Goal: Task Accomplishment & Management: Manage account settings

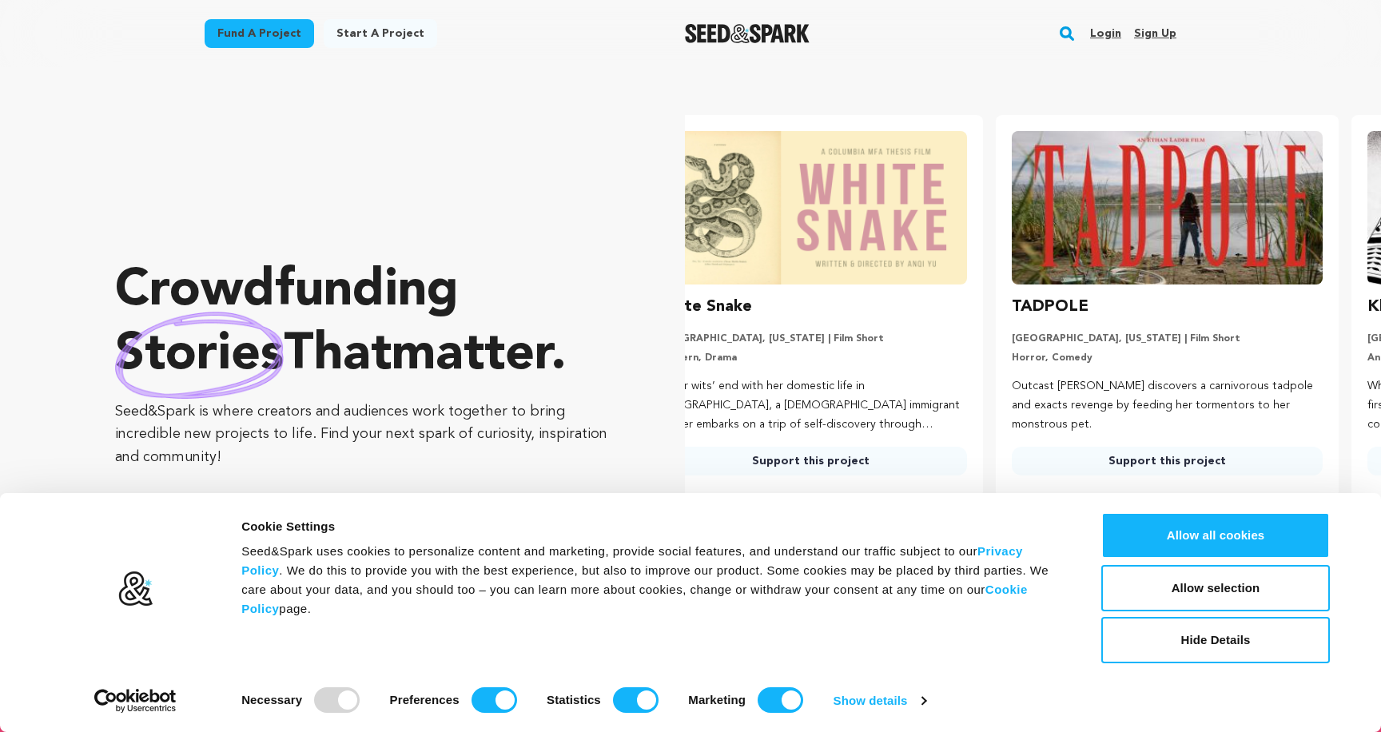
click at [1113, 39] on link "Login" at bounding box center [1105, 34] width 31 height 26
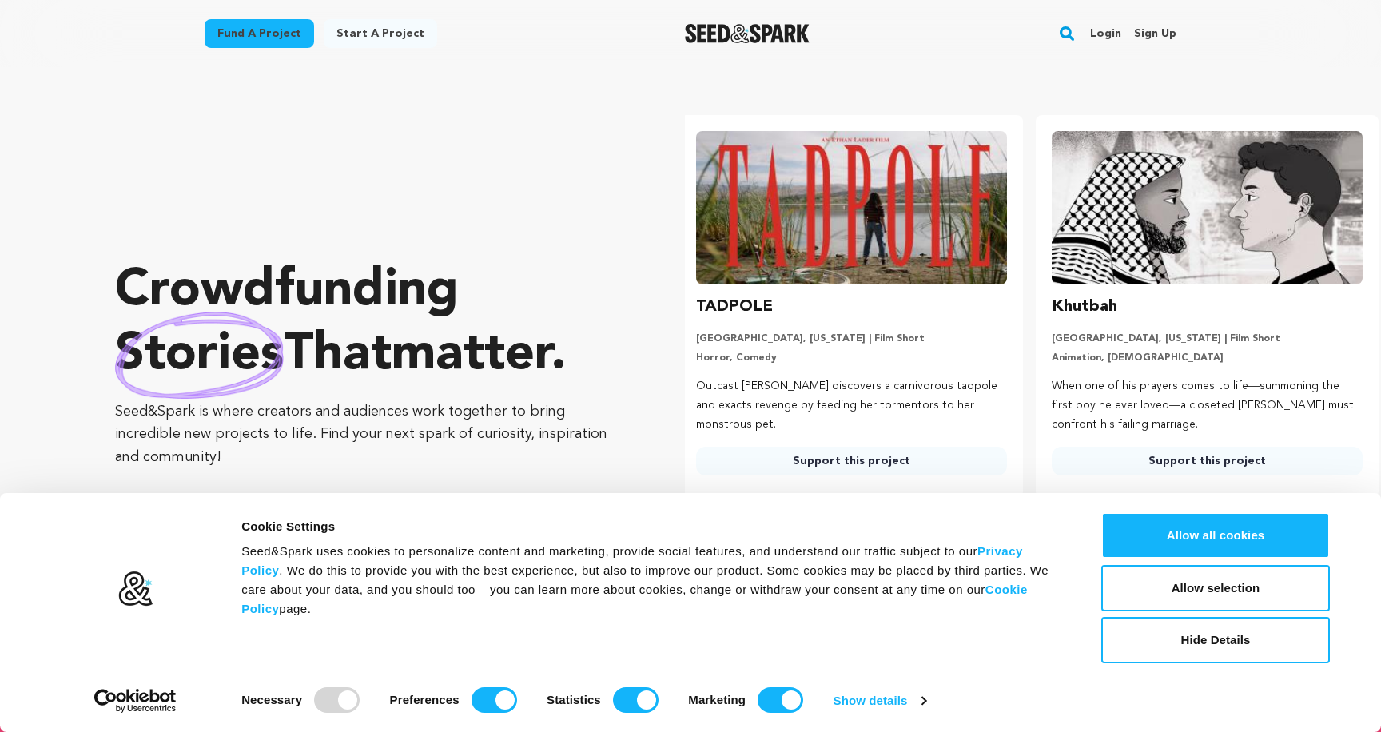
scroll to position [0, 369]
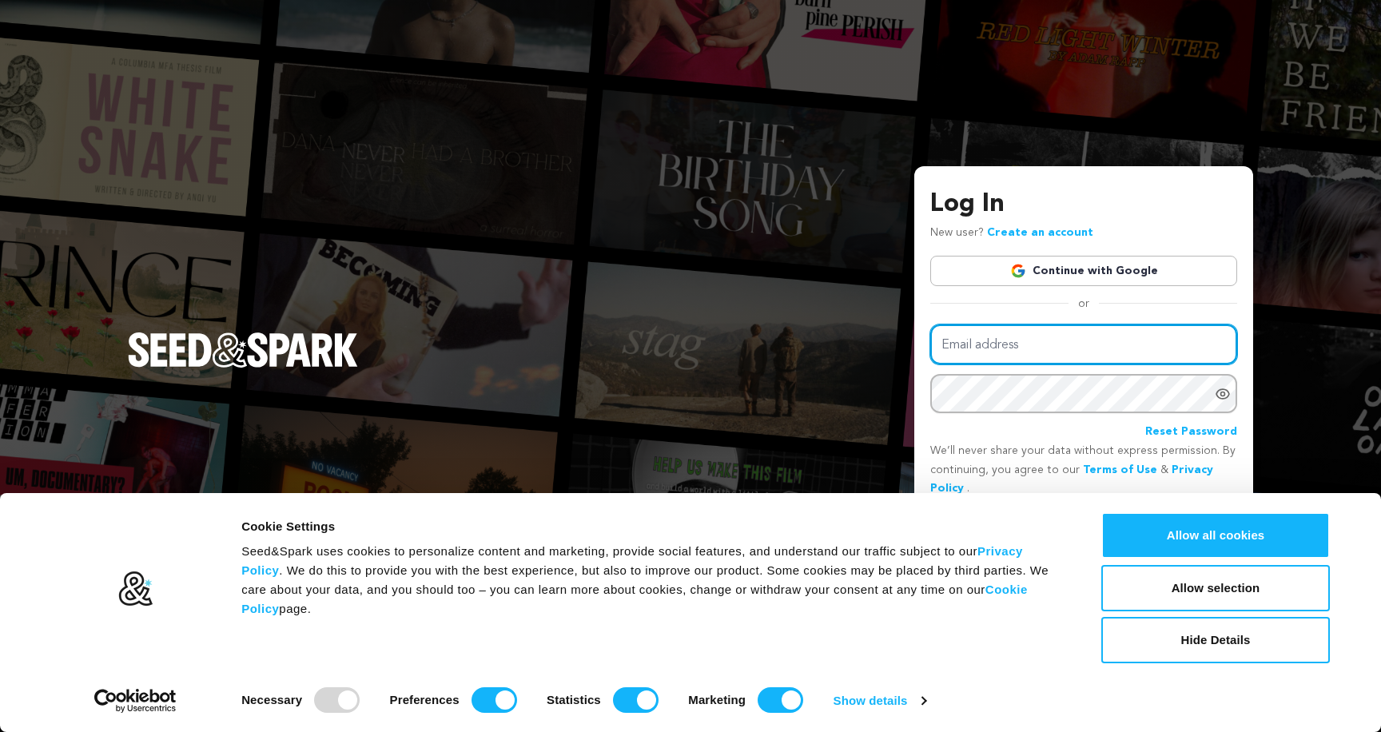
click at [1001, 346] on input "Email address" at bounding box center [1083, 345] width 307 height 41
paste input "[EMAIL_ADDRESS][DOMAIN_NAME]"
type input "[EMAIL_ADDRESS][DOMAIN_NAME]"
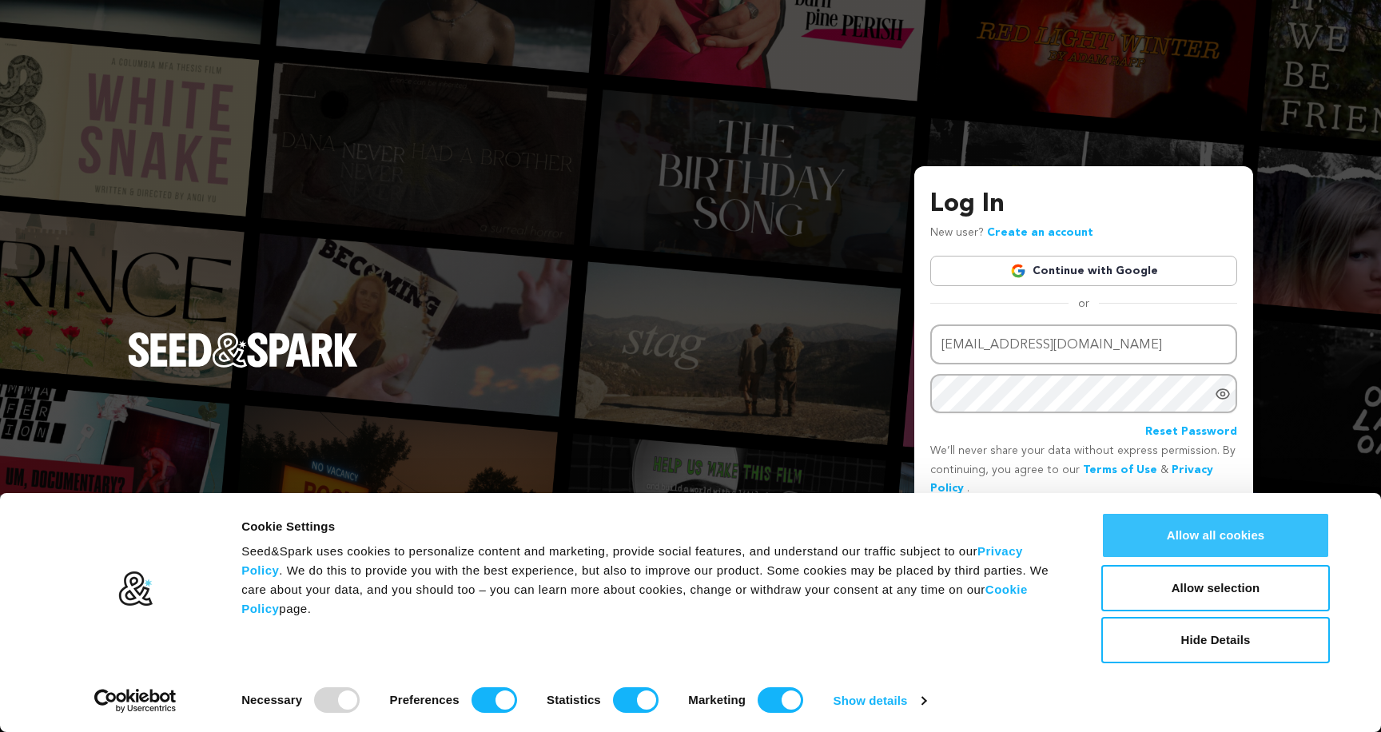
click at [1227, 536] on button "Allow all cookies" at bounding box center [1216, 535] width 229 height 46
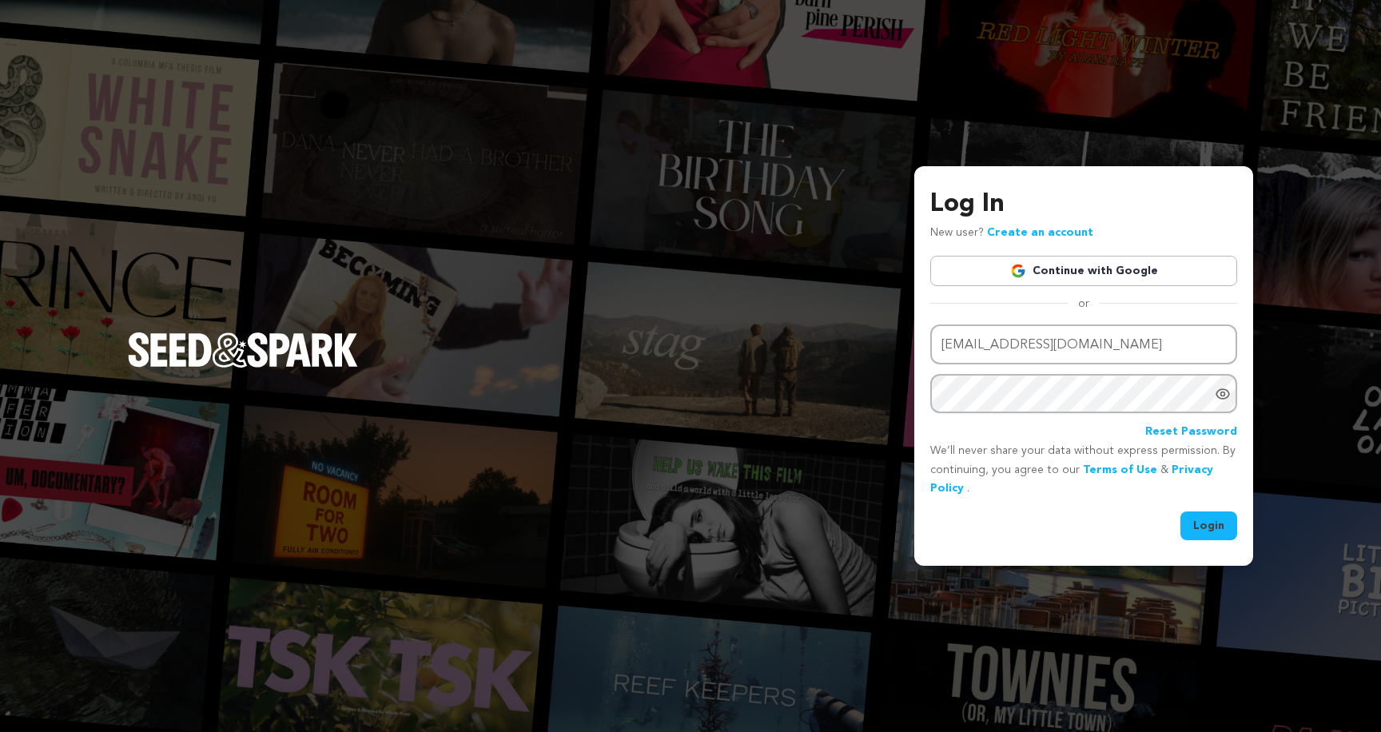
click at [1210, 537] on button "Login" at bounding box center [1209, 526] width 57 height 29
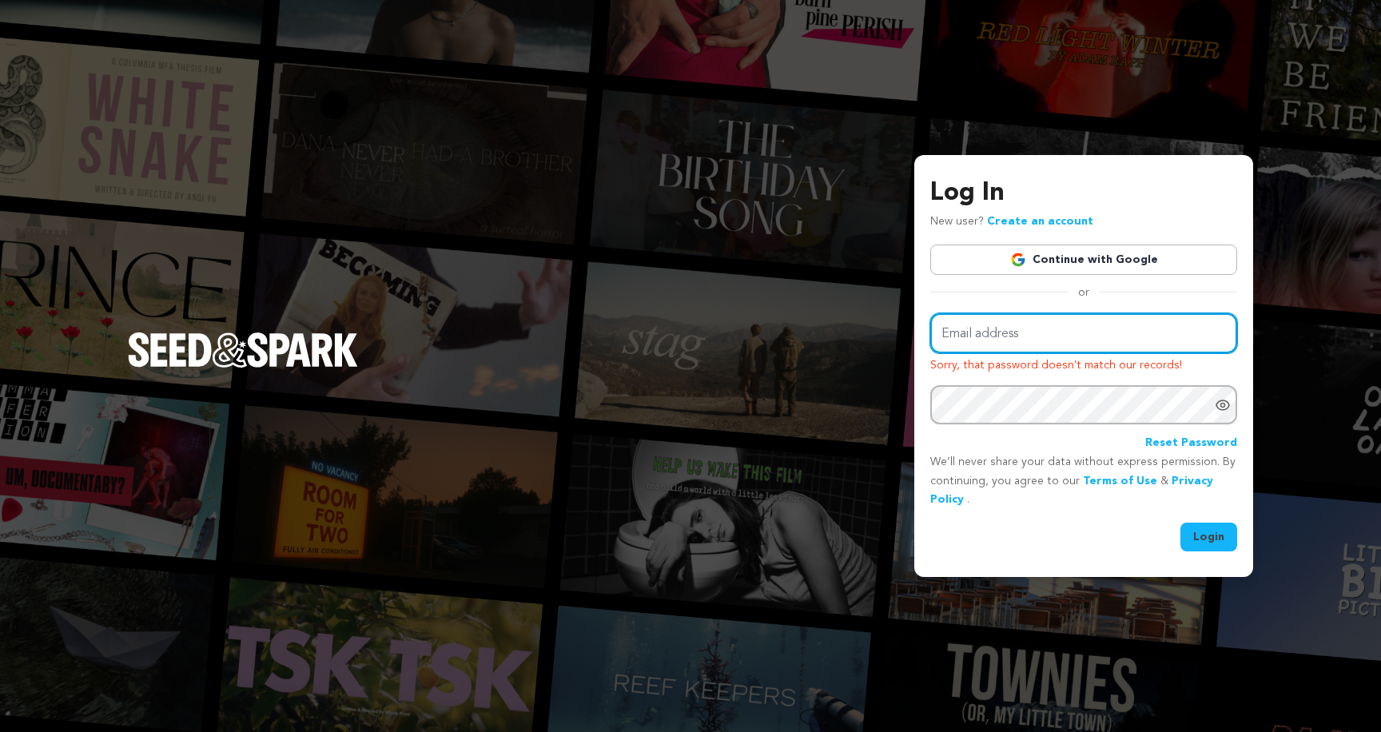
click at [994, 333] on input "Email address" at bounding box center [1083, 333] width 307 height 41
paste input "Gizmo2021!"
type input "Gizmo2021!"
click at [994, 333] on input "Gizmo2021!" at bounding box center [1083, 333] width 307 height 41
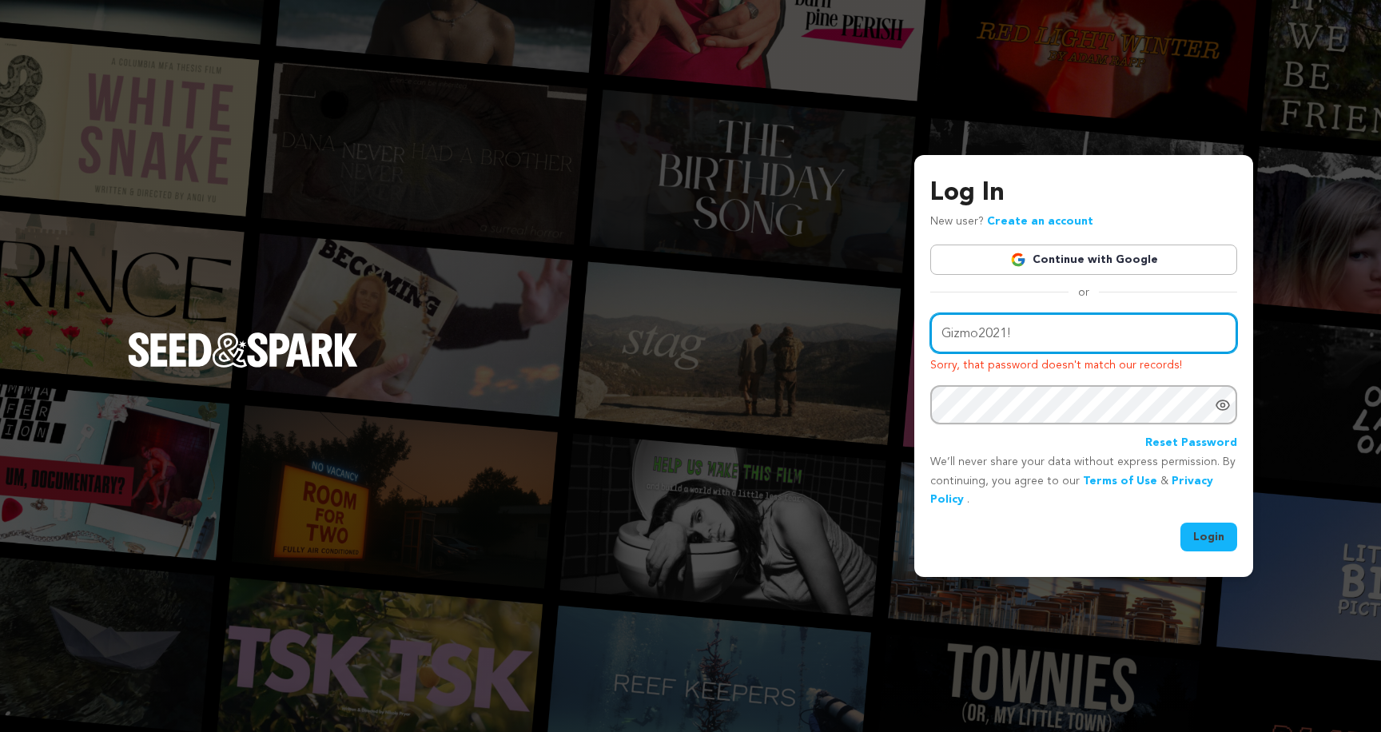
click at [994, 333] on input "Gizmo2021!" at bounding box center [1083, 333] width 307 height 41
paste input "[EMAIL_ADDRESS][DOMAIN_NAME]"
type input "[EMAIL_ADDRESS][DOMAIN_NAME]"
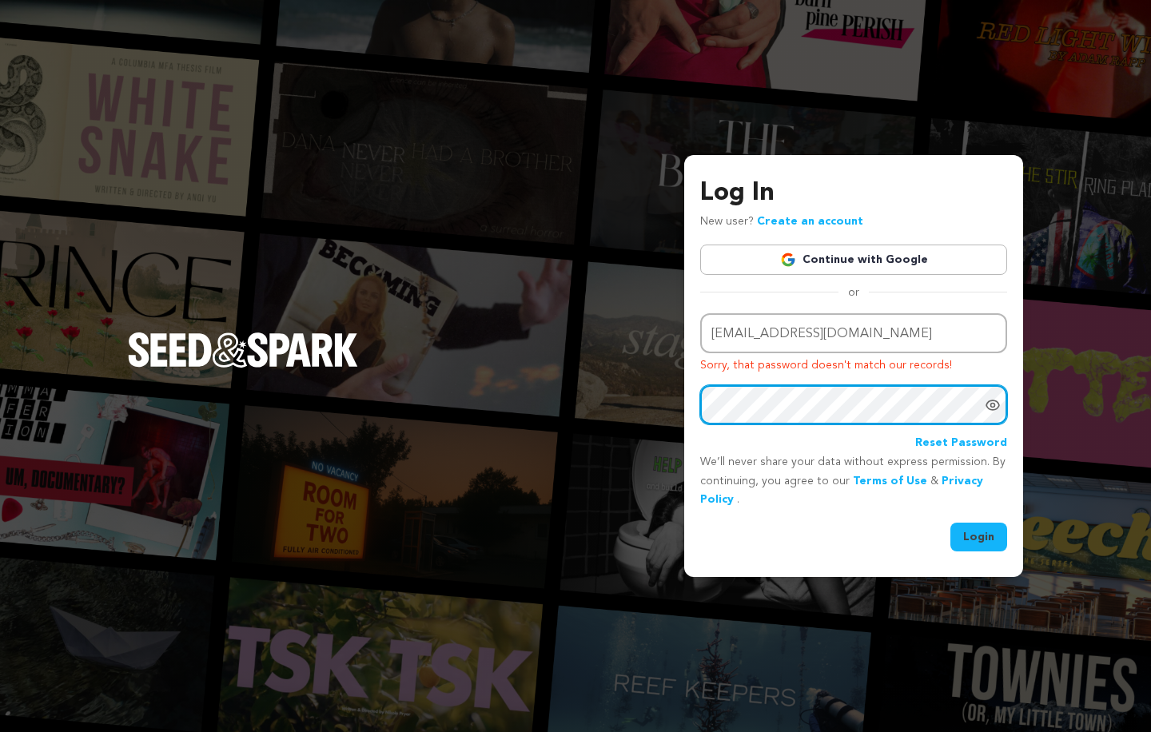
click at [950, 523] on button "Login" at bounding box center [978, 537] width 57 height 29
